Goal: Task Accomplishment & Management: Use online tool/utility

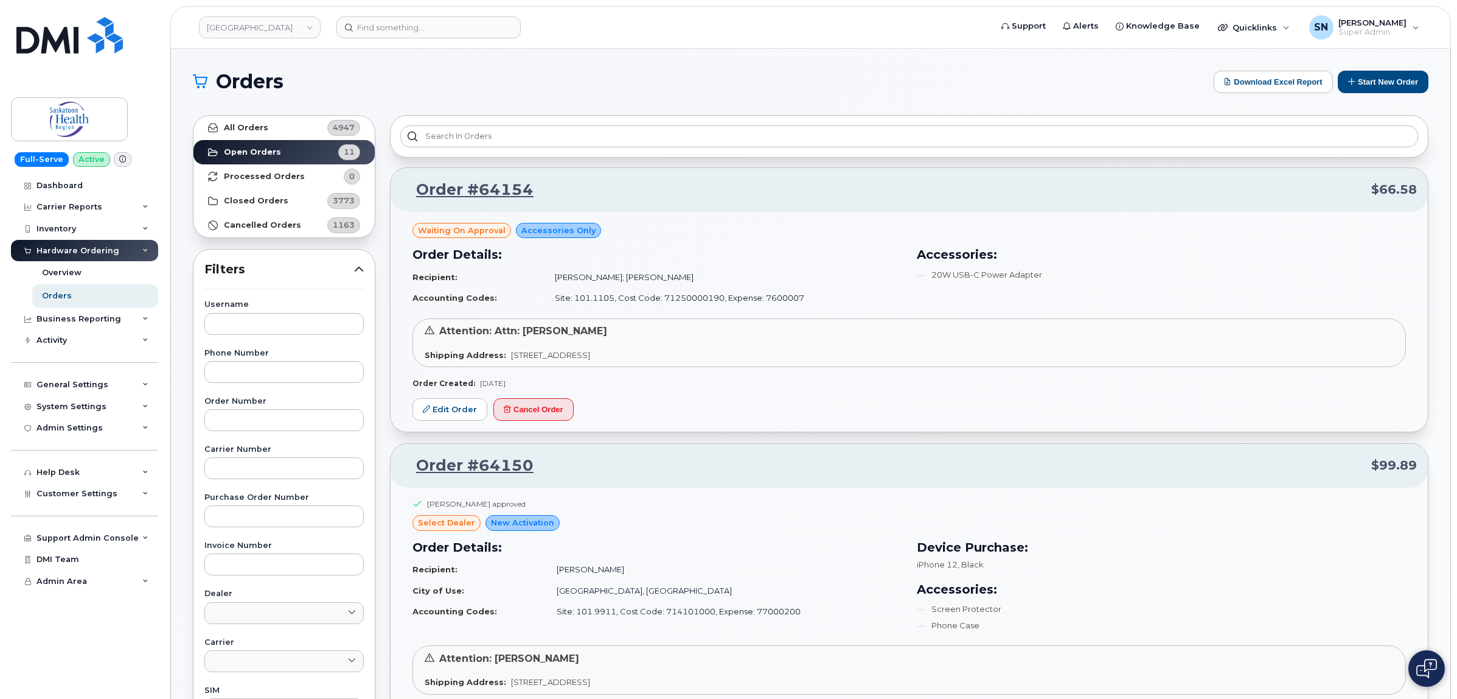
click at [260, 338] on div "Username Phone Number Order Number Carrier Number Purchase Order Number Invoice…" at bounding box center [284, 582] width 189 height 563
click at [260, 327] on input "text" at bounding box center [283, 324] width 159 height 22
type input "[PERSON_NAME]"
click at [270, 125] on link "All Orders 4947" at bounding box center [284, 128] width 181 height 24
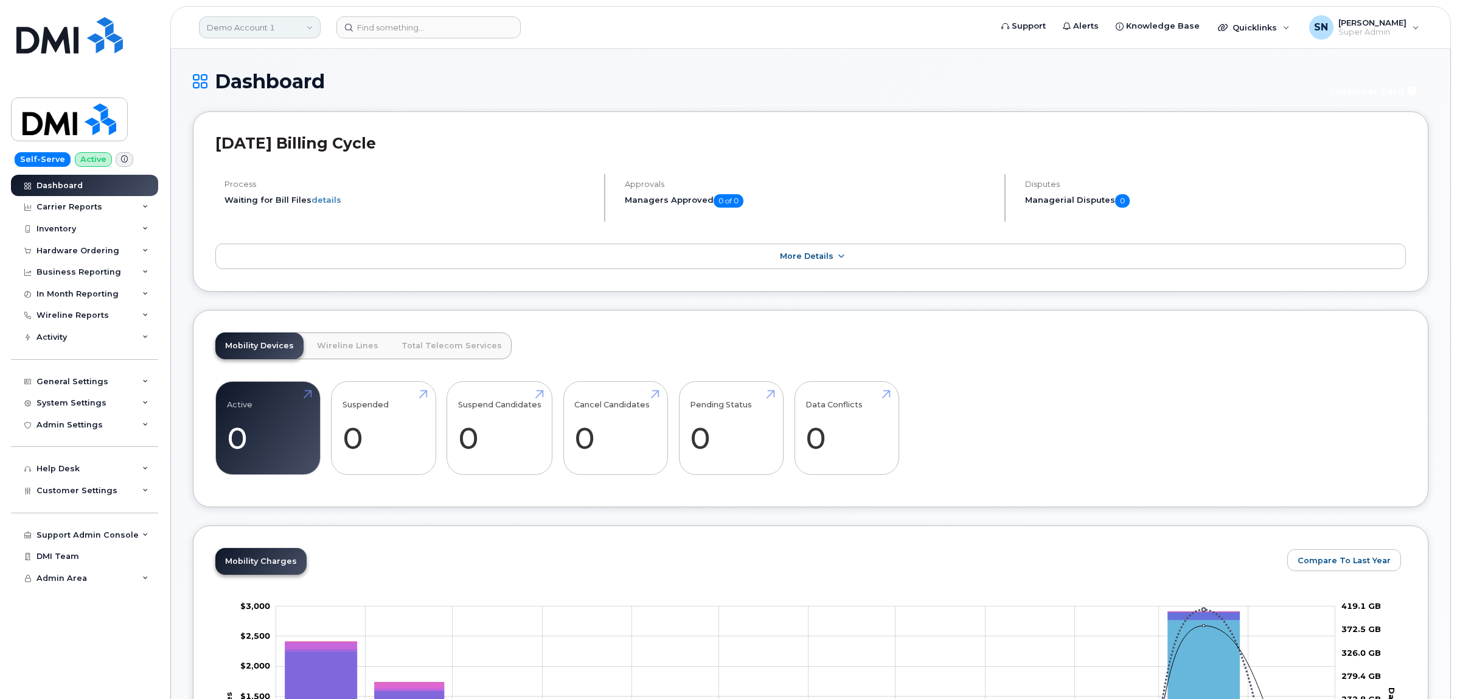
click at [251, 30] on link "Demo Account 1" at bounding box center [260, 27] width 122 height 22
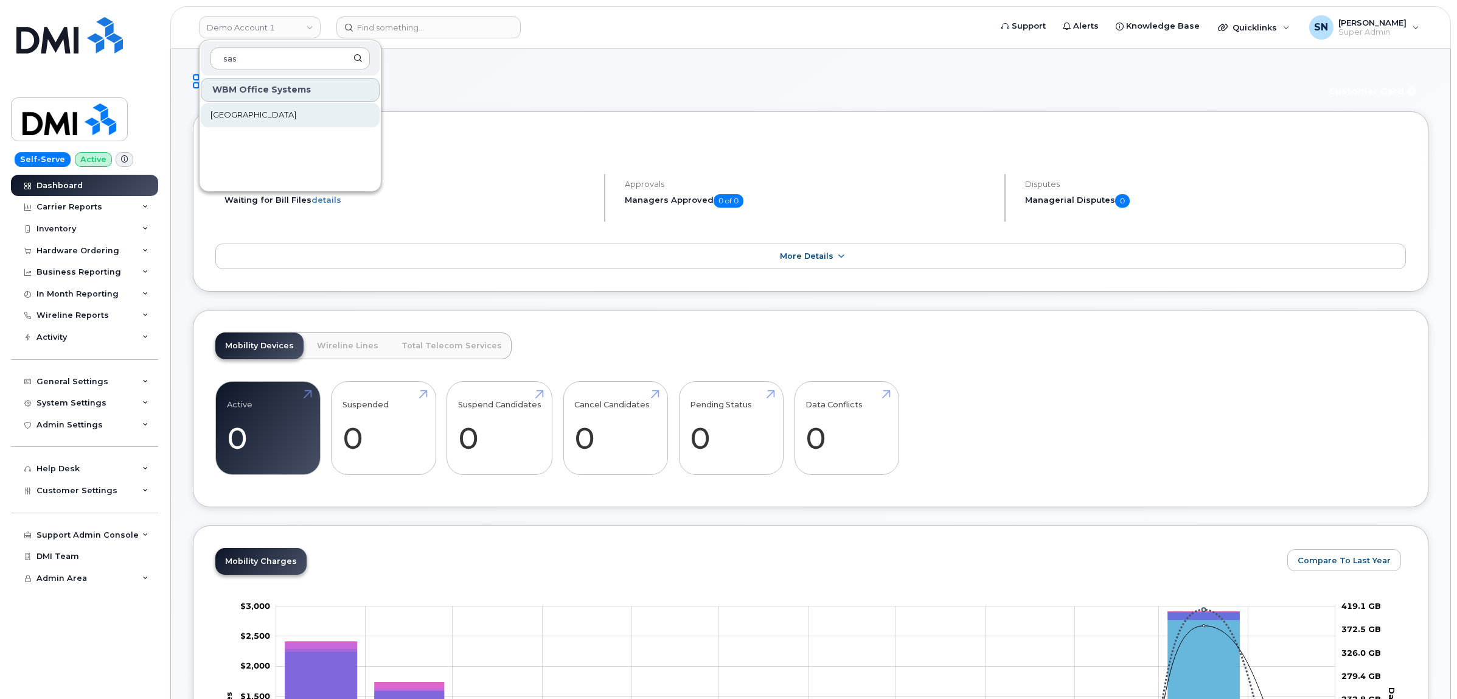
type input "sas"
drag, startPoint x: 267, startPoint y: 116, endPoint x: 263, endPoint y: 22, distance: 94.4
click at [268, 116] on span "[GEOGRAPHIC_DATA]" at bounding box center [254, 115] width 86 height 12
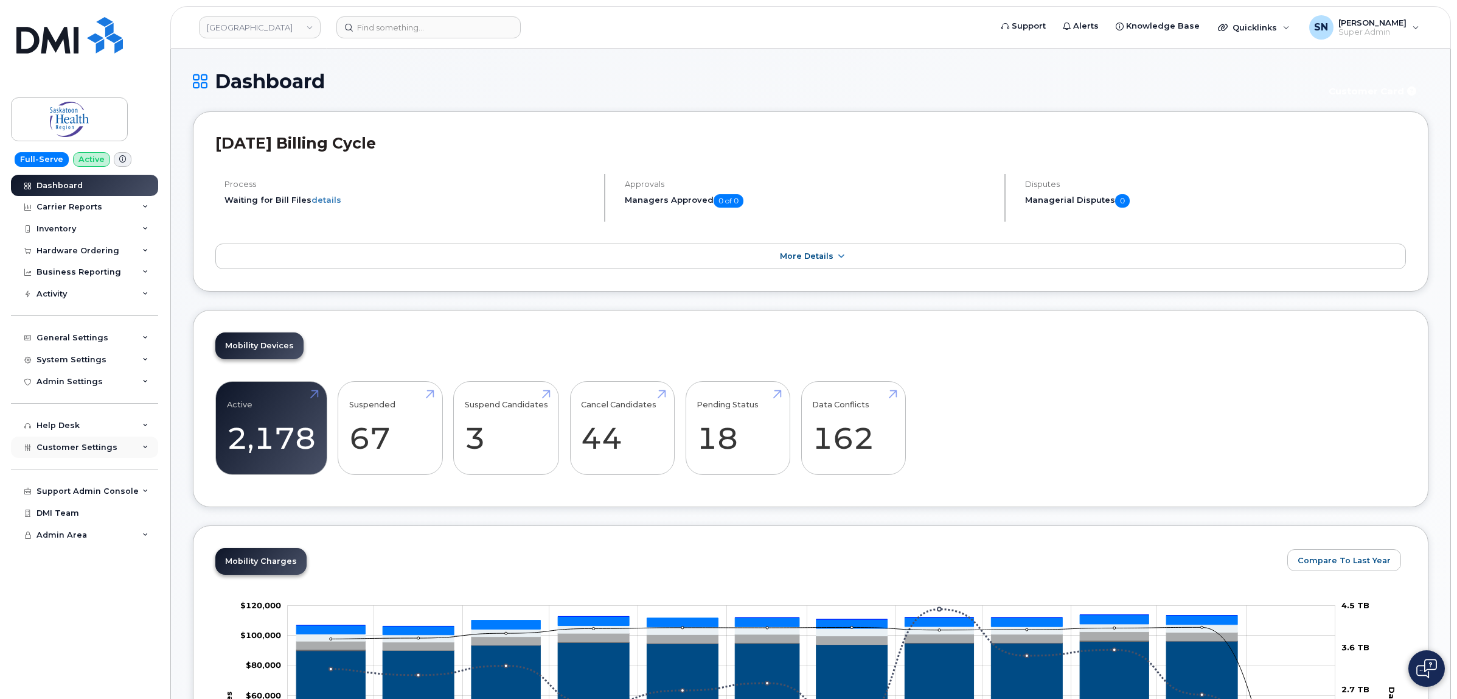
click at [83, 458] on div "Customer Settings" at bounding box center [84, 447] width 147 height 22
click at [77, 251] on div "Hardware Ordering" at bounding box center [78, 251] width 83 height 10
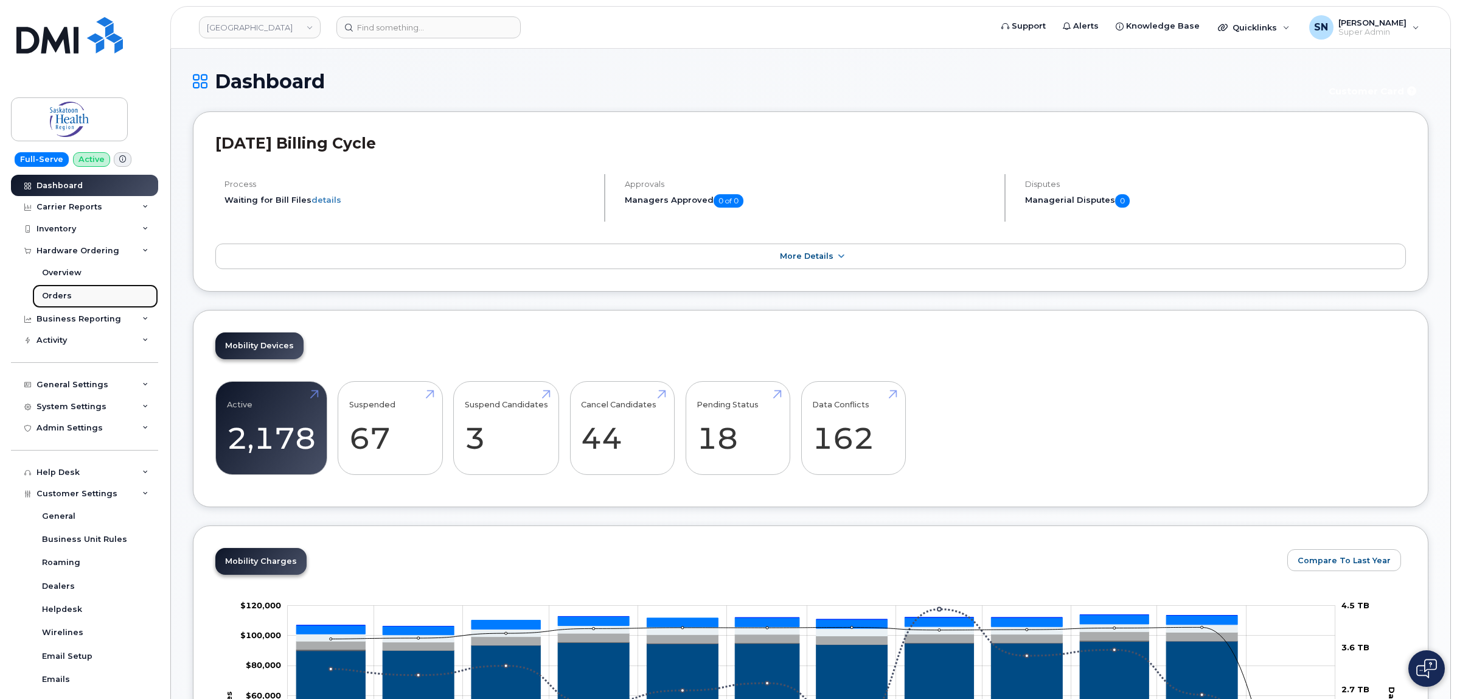
click at [72, 292] on link "Orders" at bounding box center [95, 295] width 126 height 23
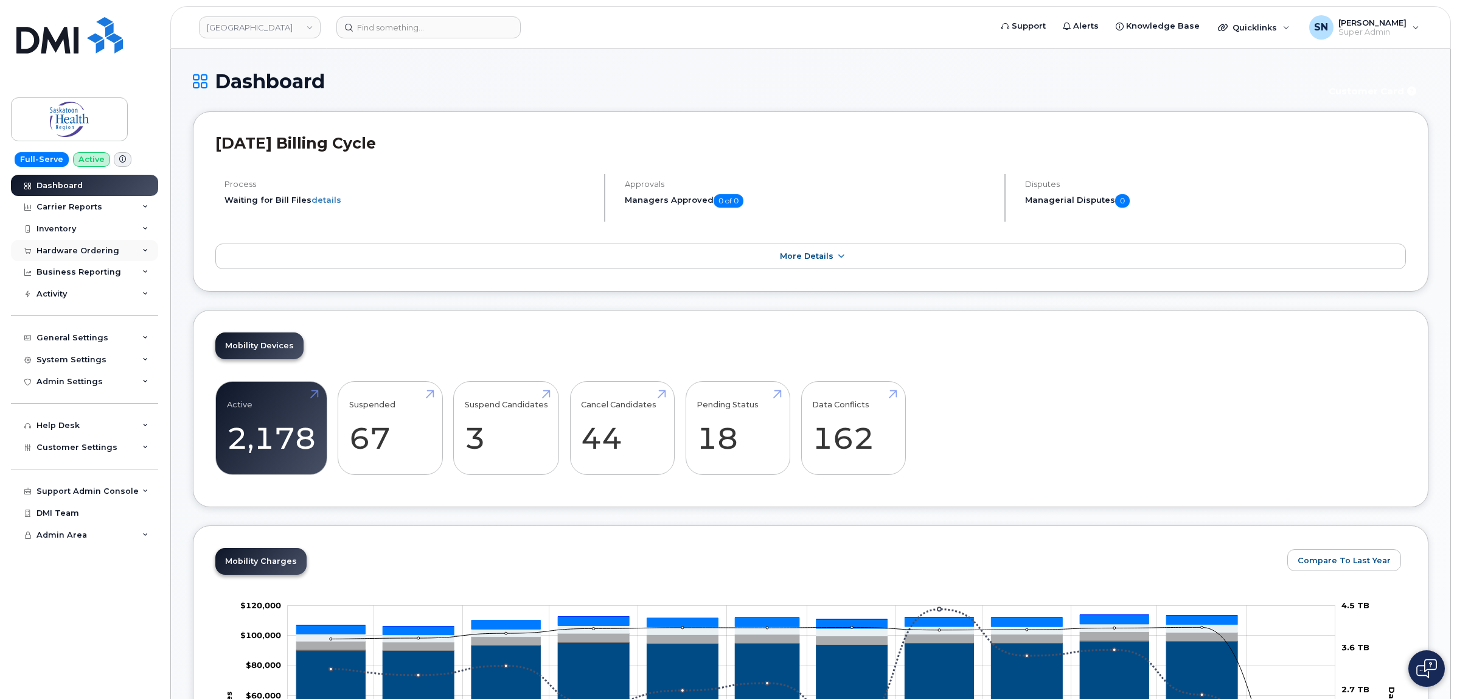
click at [95, 251] on div "Hardware Ordering" at bounding box center [78, 251] width 83 height 10
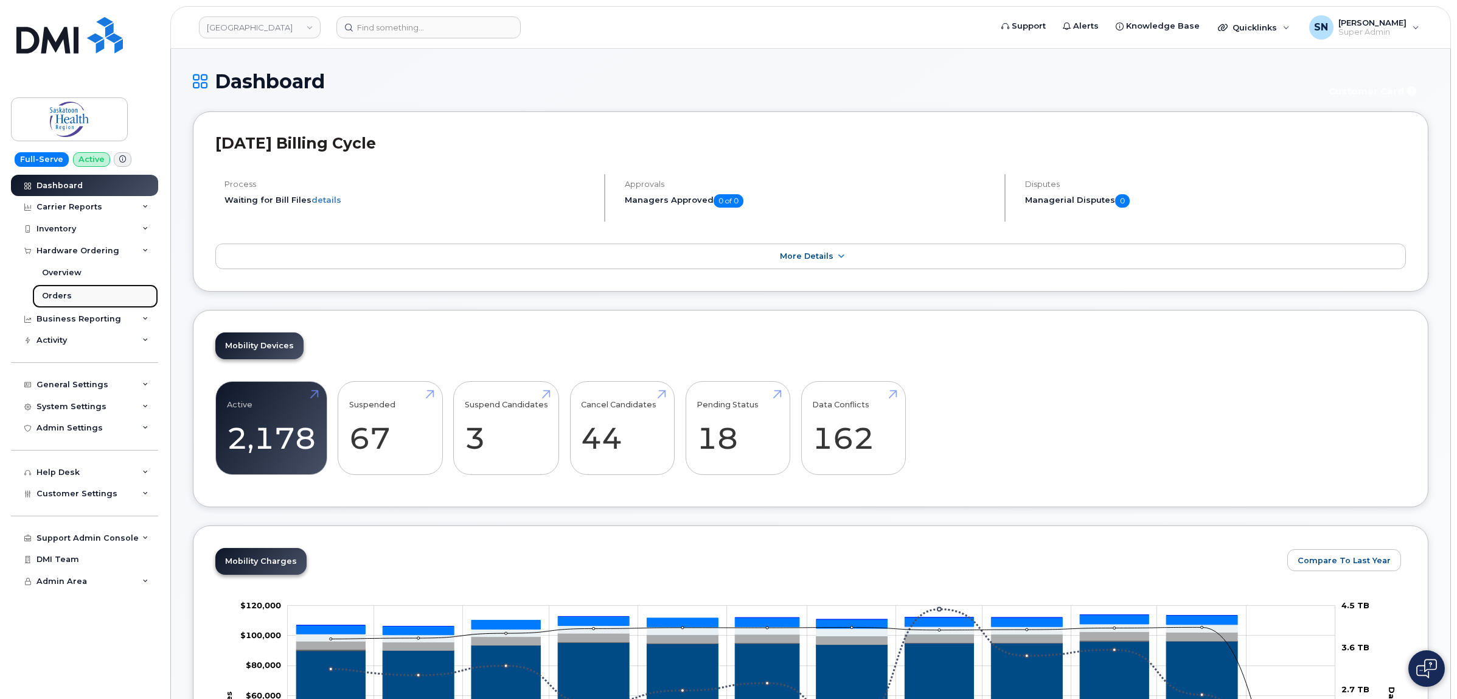
click at [65, 297] on div "Orders" at bounding box center [57, 295] width 30 height 11
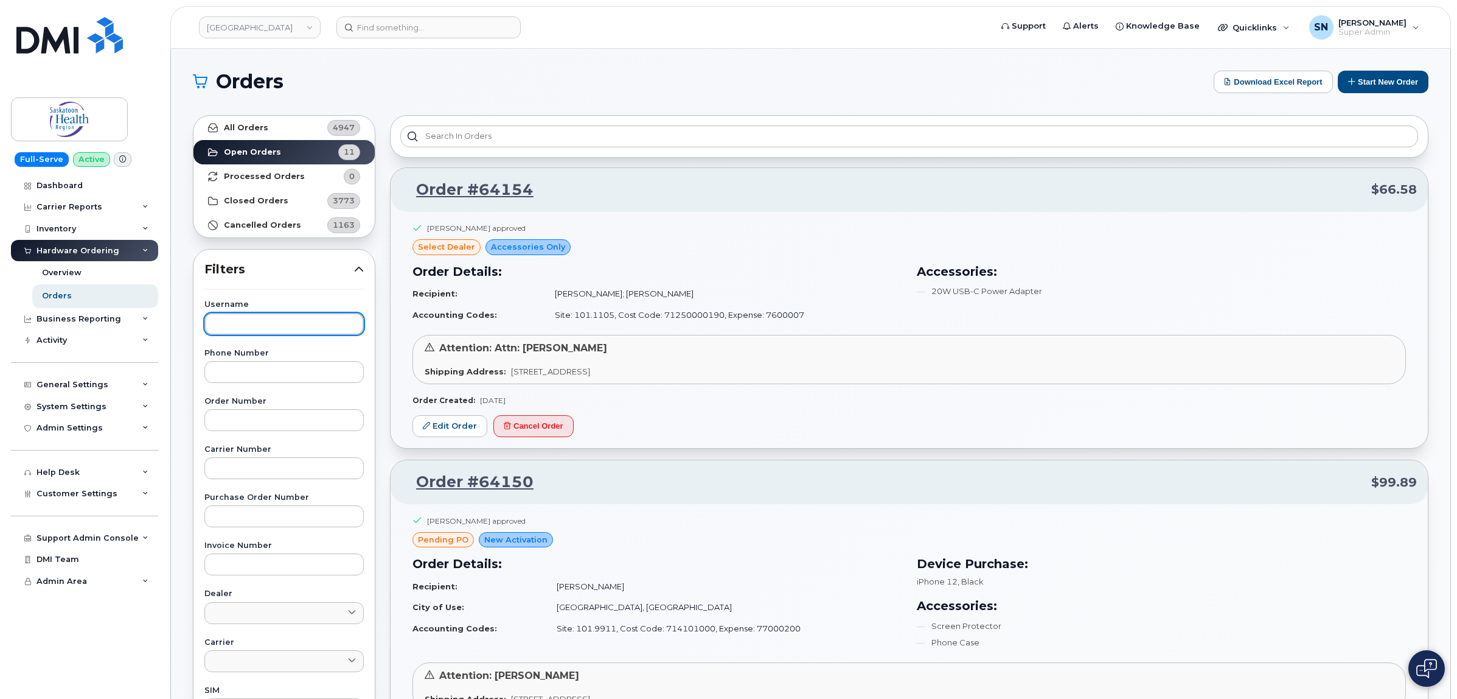
click at [259, 324] on input "text" at bounding box center [283, 324] width 159 height 22
type input "[PERSON_NAME]"
click at [289, 138] on link "All Orders 4947" at bounding box center [284, 128] width 181 height 24
